Goal: Task Accomplishment & Management: Manage account settings

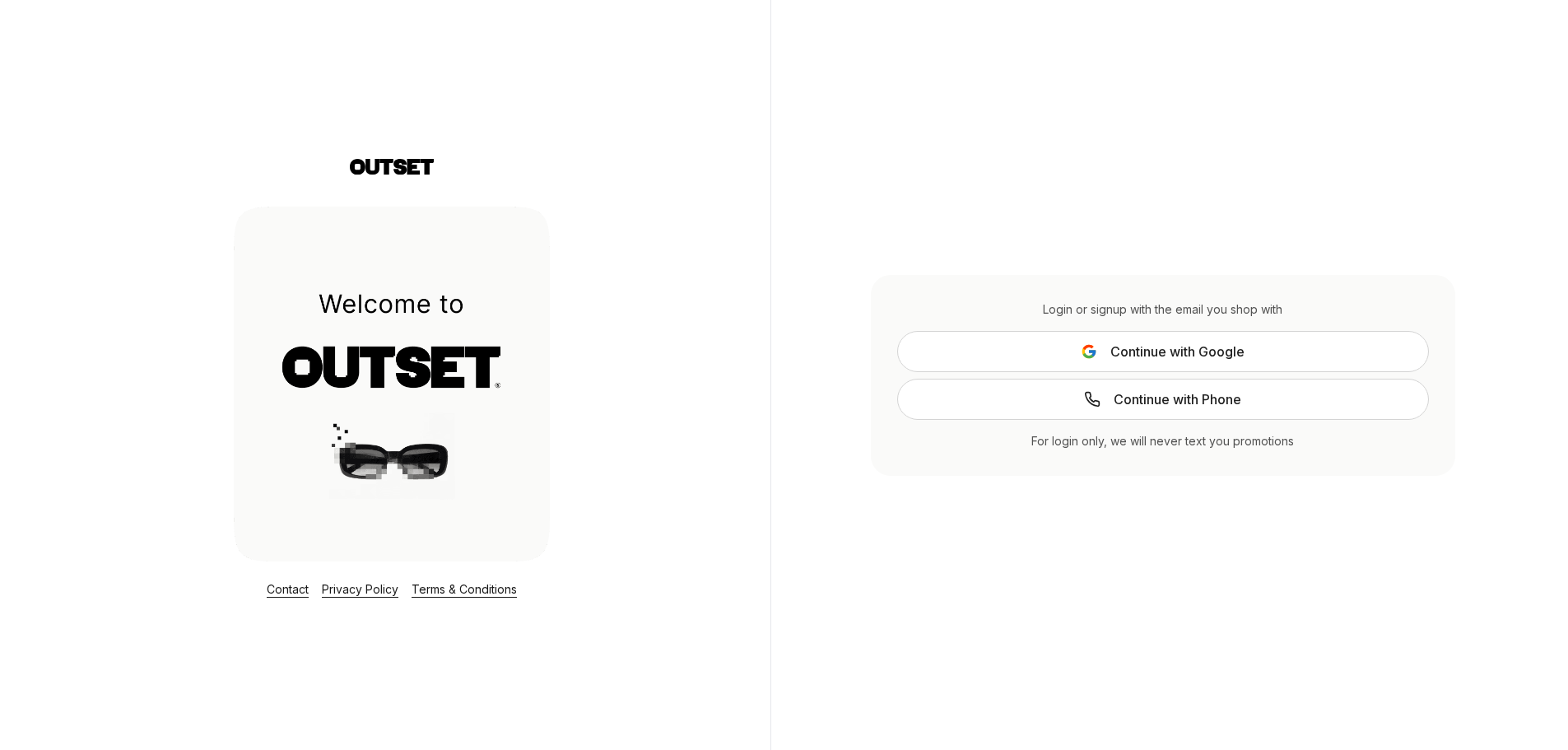
click at [1091, 352] on icon at bounding box center [1092, 353] width 6 height 6
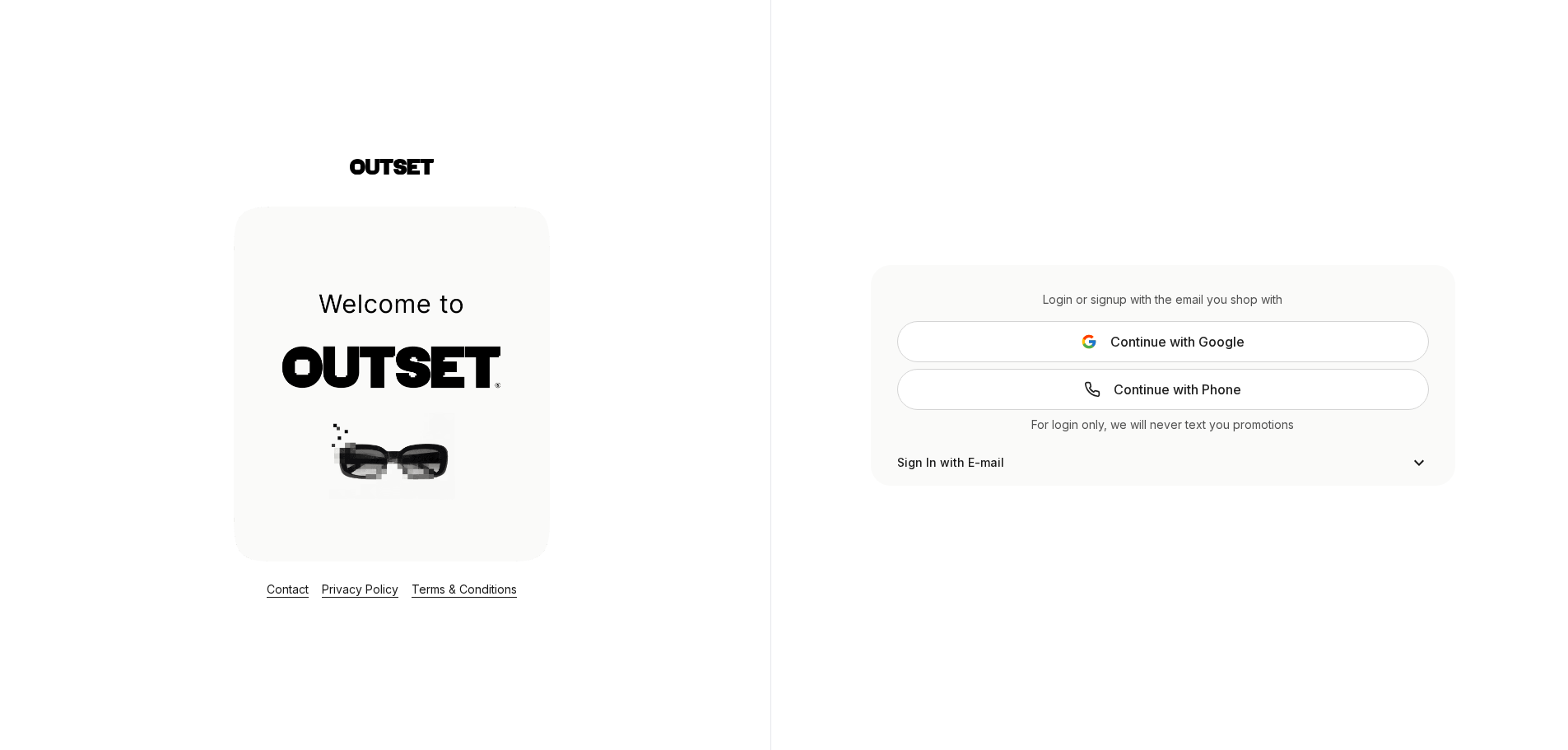
click at [1081, 332] on button "Continue with Google" at bounding box center [1163, 342] width 532 height 41
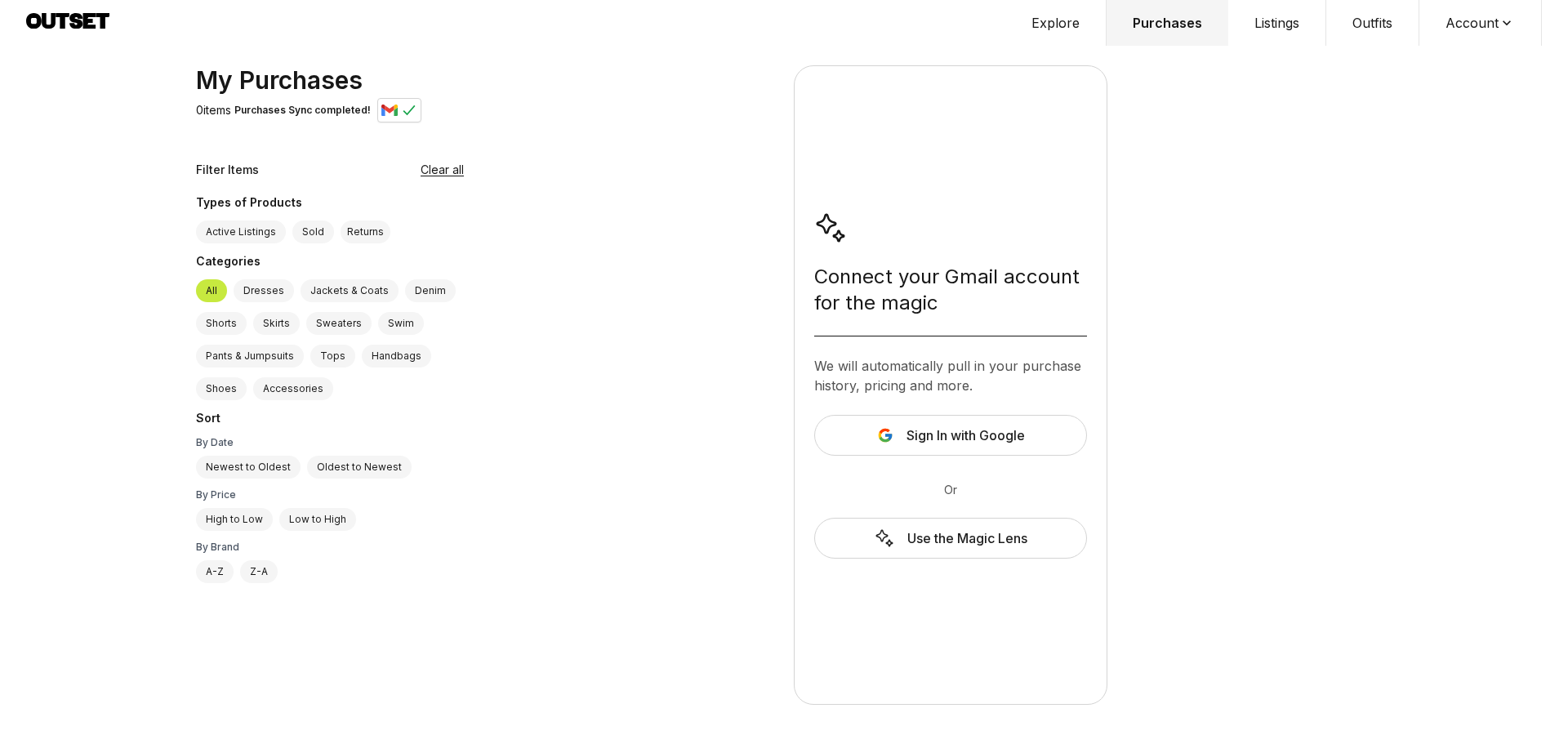
click at [991, 437] on span "Sign In with Google" at bounding box center [965, 435] width 118 height 20
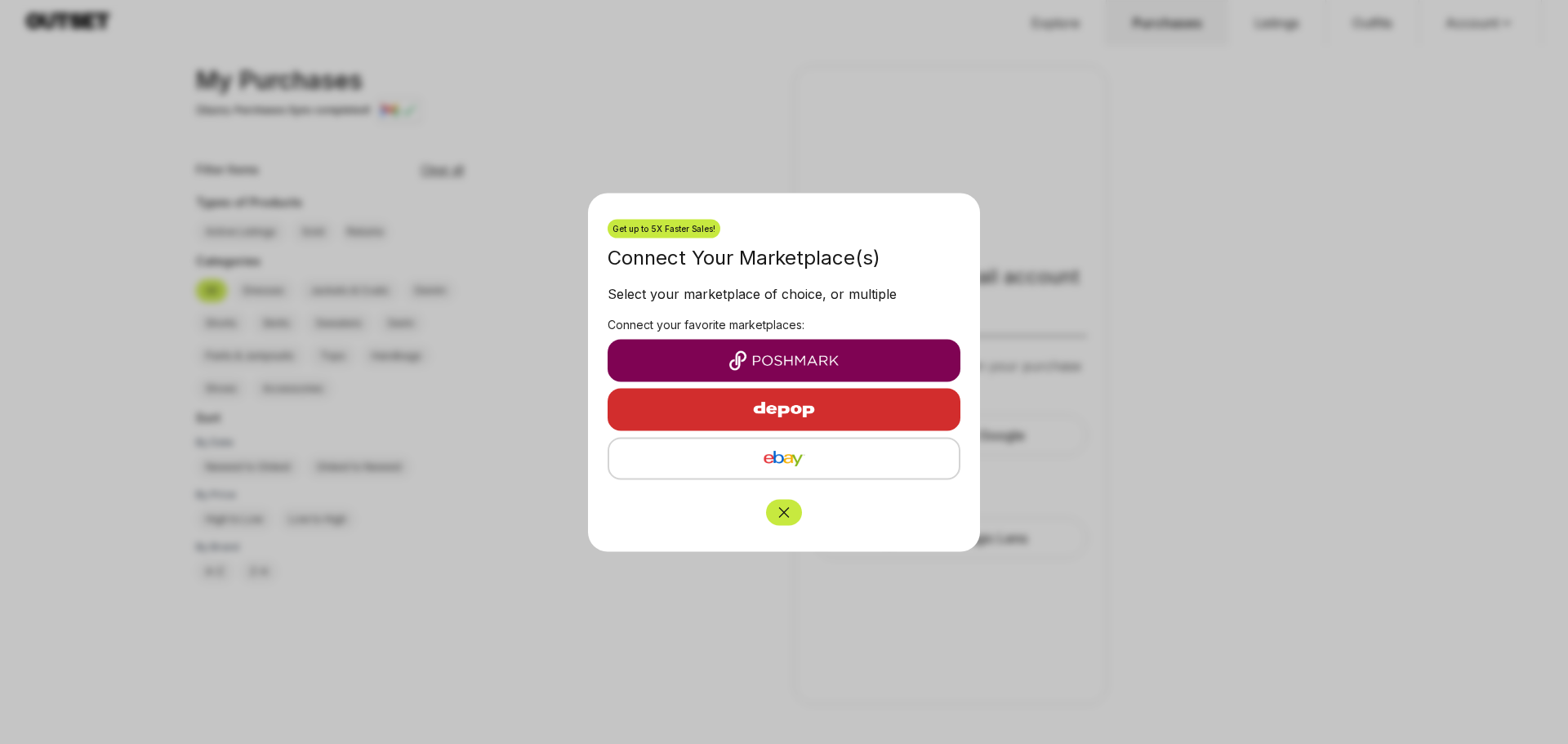
click at [794, 355] on img "button" at bounding box center [784, 360] width 327 height 20
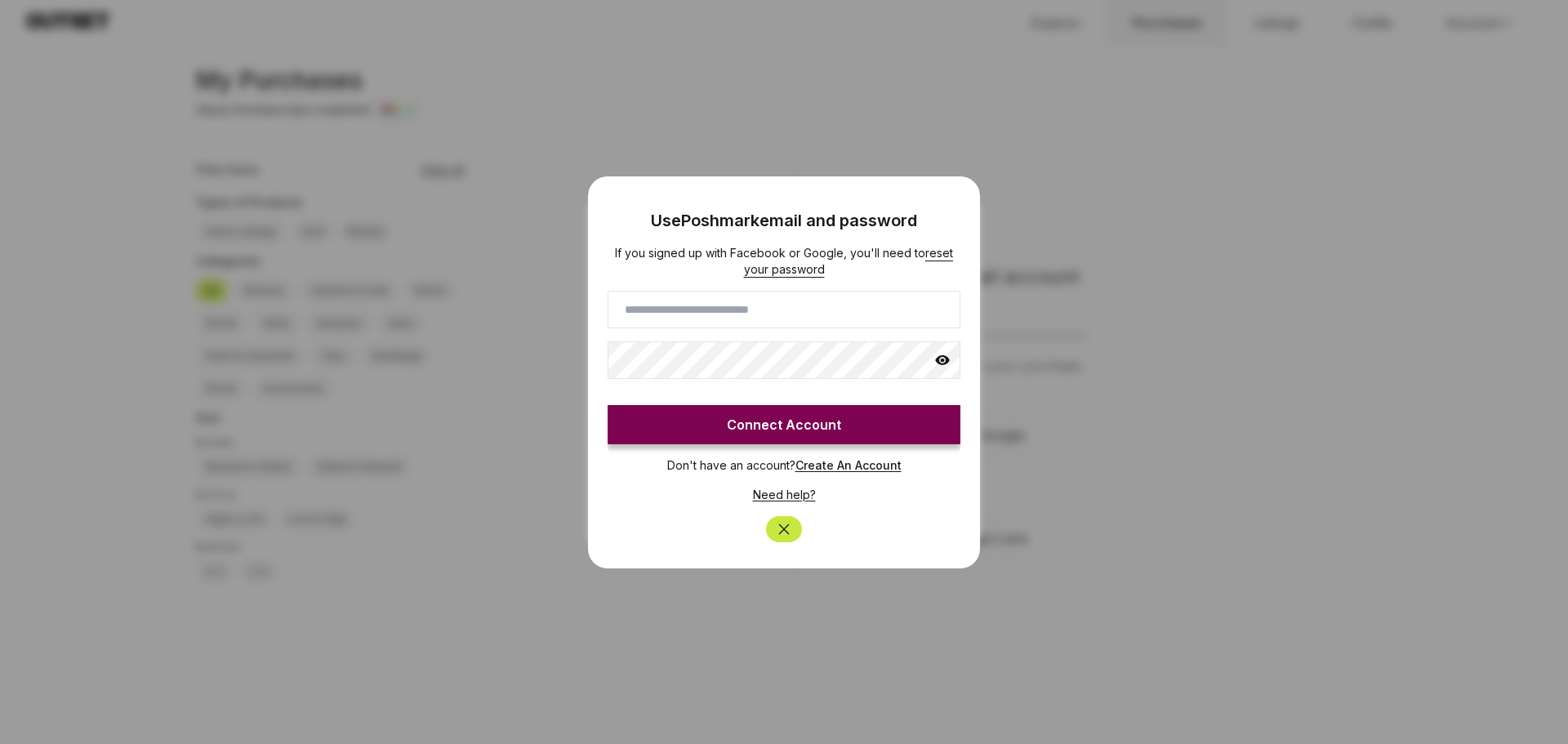
click at [776, 319] on input at bounding box center [784, 310] width 353 height 37
click at [778, 315] on input at bounding box center [784, 310] width 353 height 37
type input "********"
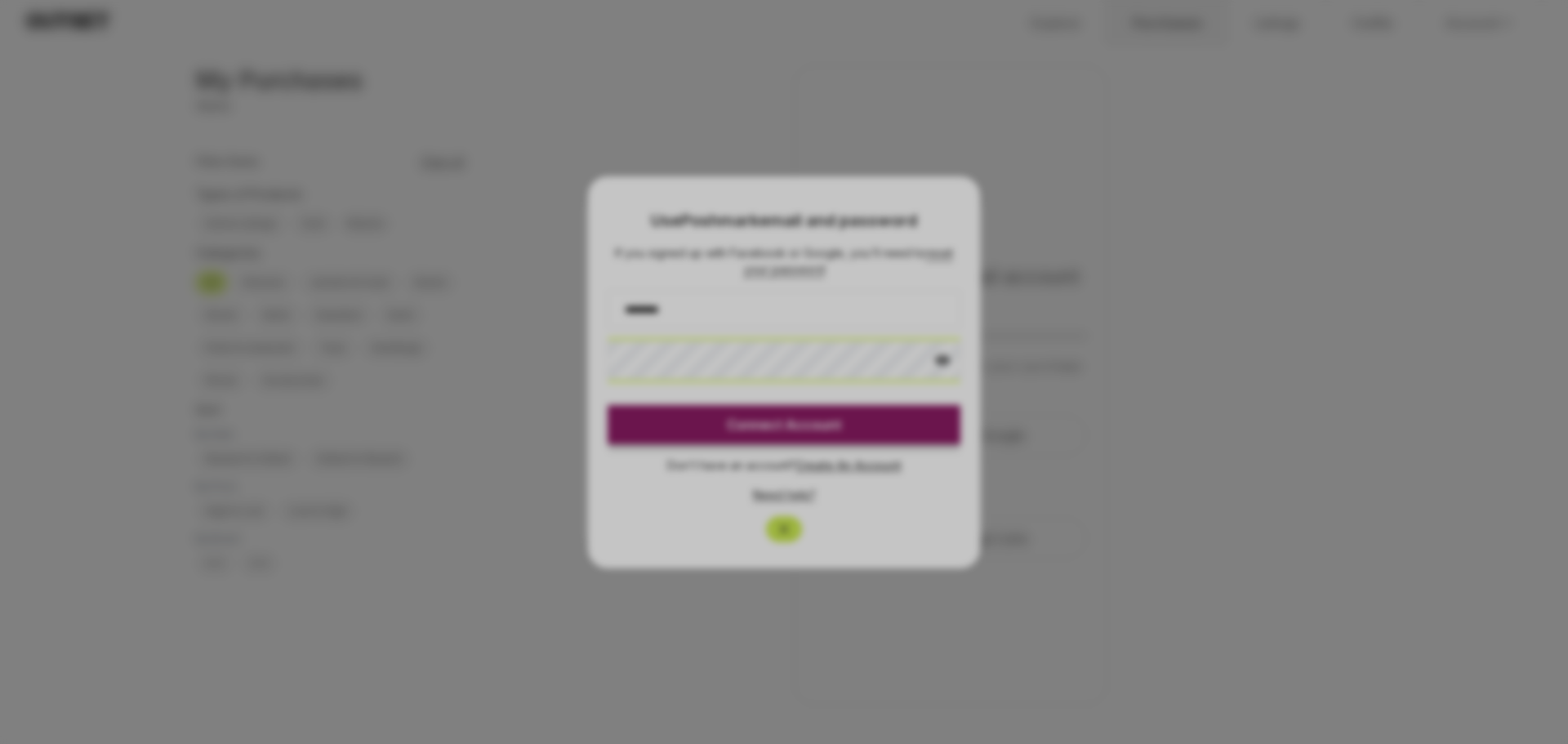
click button "Connect Account" at bounding box center [784, 425] width 353 height 39
